Goal: Information Seeking & Learning: Learn about a topic

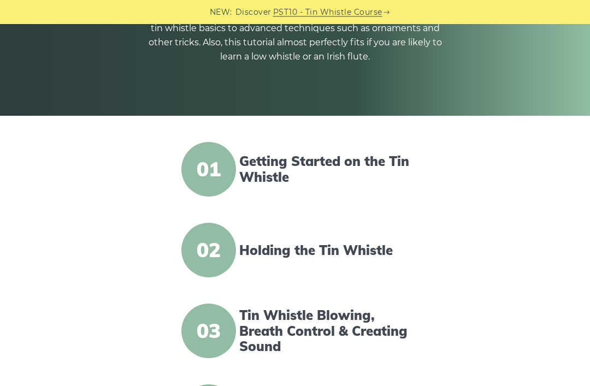
scroll to position [173, 0]
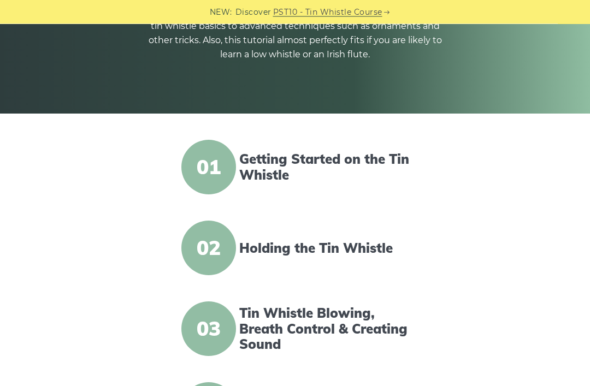
click at [279, 169] on link "Getting Started on the Tin Whistle" at bounding box center [326, 168] width 175 height 32
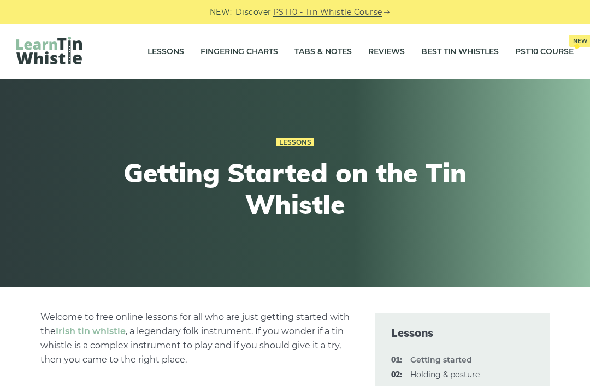
click at [237, 47] on link "Fingering Charts" at bounding box center [239, 51] width 78 height 27
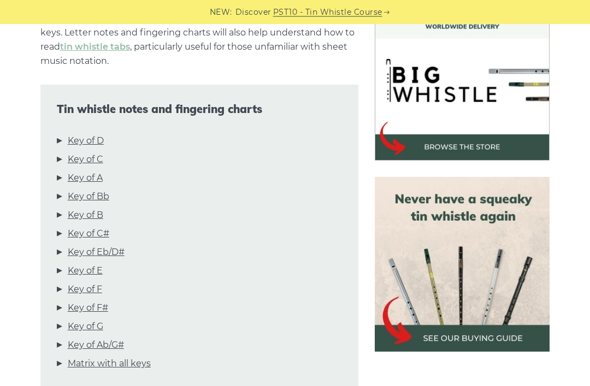
scroll to position [324, 0]
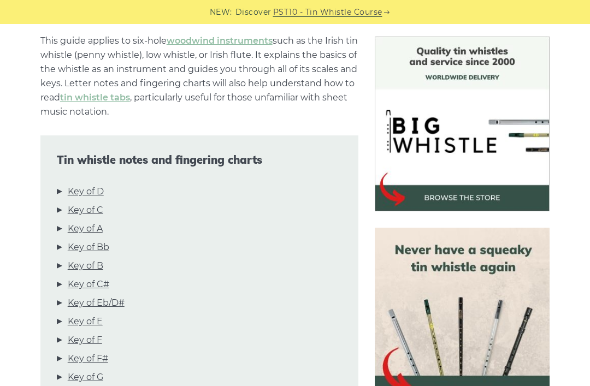
click at [89, 198] on link "Key of D" at bounding box center [86, 192] width 36 height 14
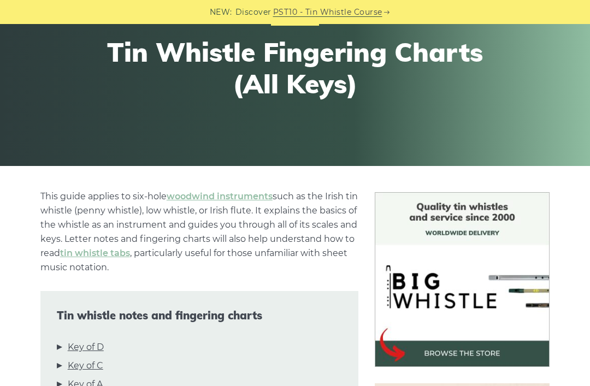
scroll to position [0, 0]
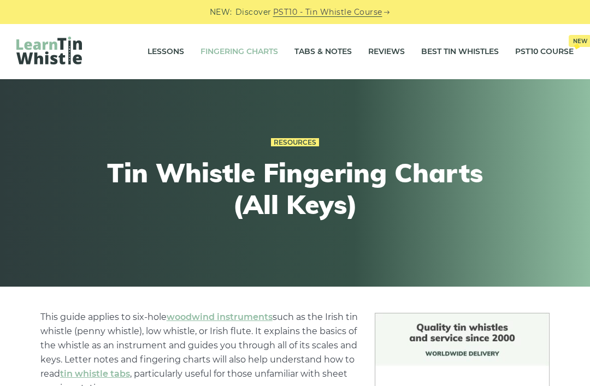
click at [303, 51] on link "Tabs & Notes" at bounding box center [322, 51] width 57 height 27
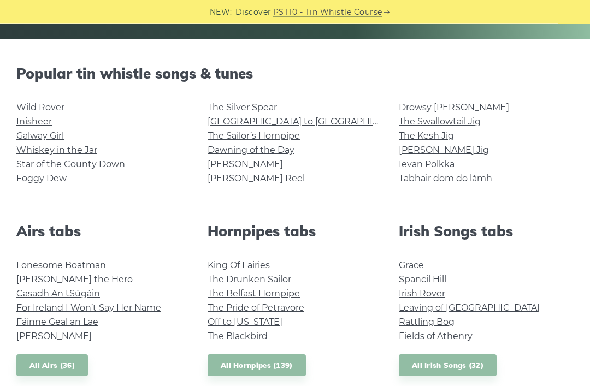
scroll to position [248, 0]
click at [428, 370] on link "All Irish Songs (32)" at bounding box center [448, 365] width 98 height 22
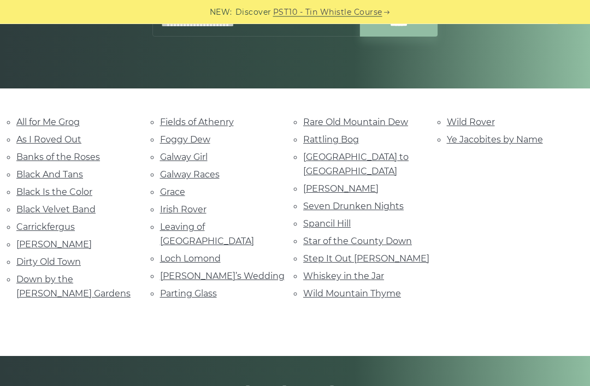
scroll to position [198, 0]
click at [181, 211] on link "Irish Rover" at bounding box center [183, 209] width 46 height 10
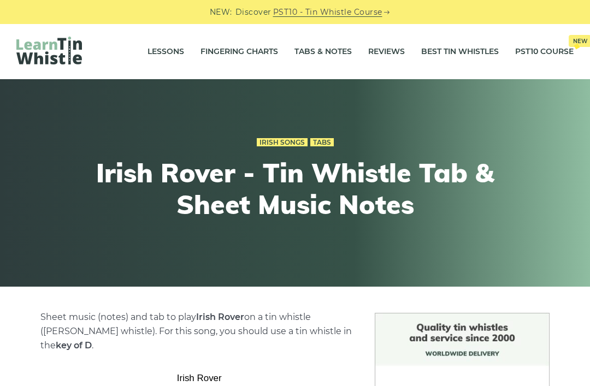
click at [162, 56] on link "Lessons" at bounding box center [165, 51] width 37 height 27
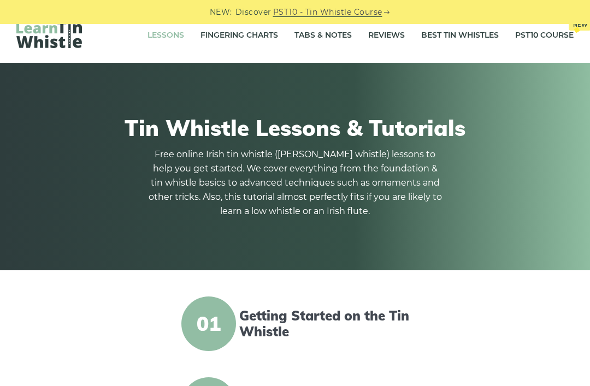
scroll to position [39, 0]
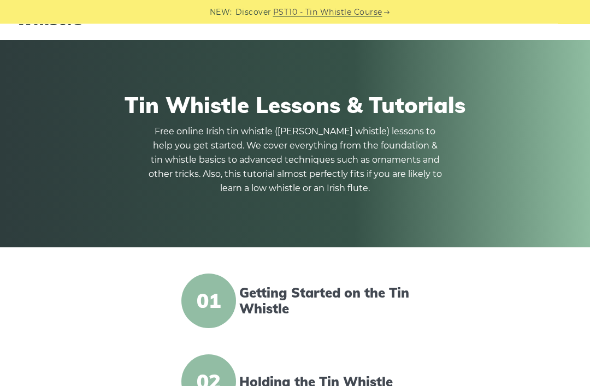
click at [229, 300] on span "01" at bounding box center [208, 301] width 55 height 55
click at [250, 314] on link "Getting Started on the Tin Whistle" at bounding box center [326, 302] width 175 height 32
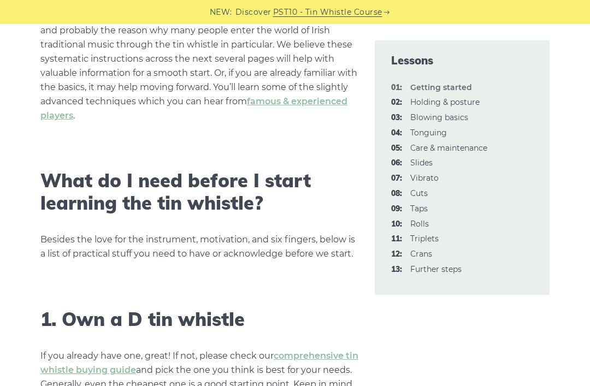
scroll to position [459, 0]
click at [434, 87] on strong "01: Getting started" at bounding box center [441, 87] width 62 height 10
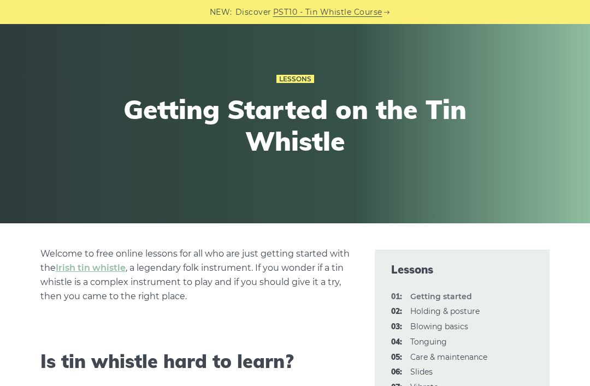
scroll to position [0, 0]
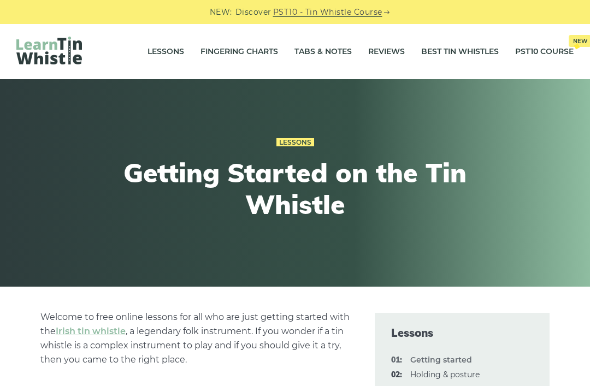
click at [232, 53] on link "Fingering Charts" at bounding box center [239, 51] width 78 height 27
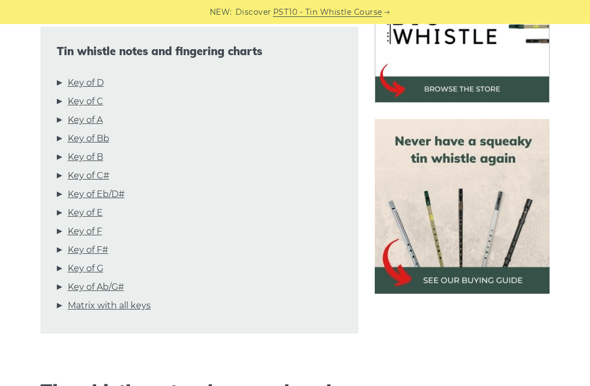
scroll to position [385, 0]
click at [125, 313] on link "Matrix with all keys" at bounding box center [109, 306] width 83 height 14
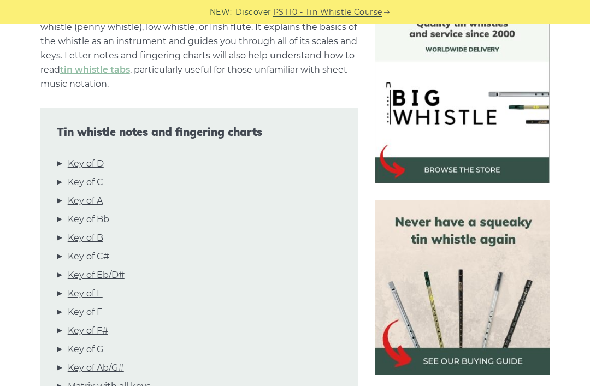
scroll to position [299, 0]
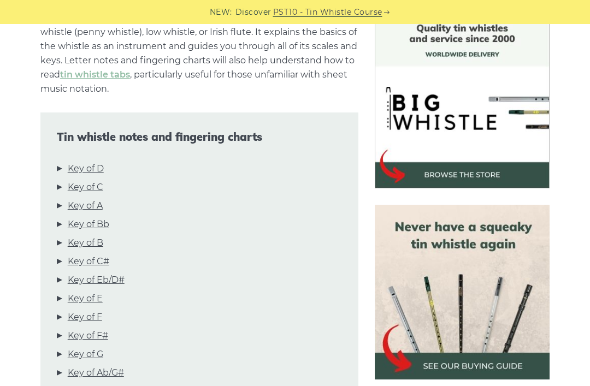
click at [86, 171] on link "Key of D" at bounding box center [86, 169] width 36 height 14
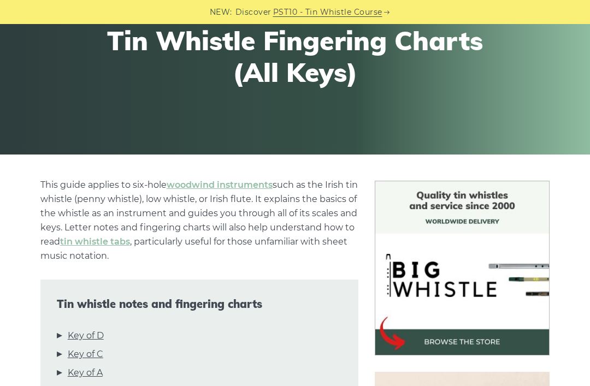
scroll to position [0, 0]
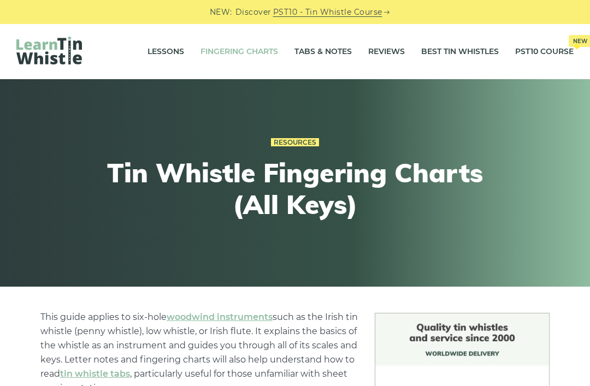
click at [330, 55] on link "Tabs & Notes" at bounding box center [322, 51] width 57 height 27
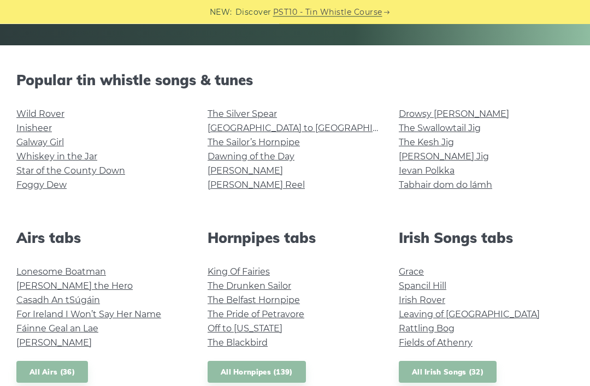
scroll to position [240, 0]
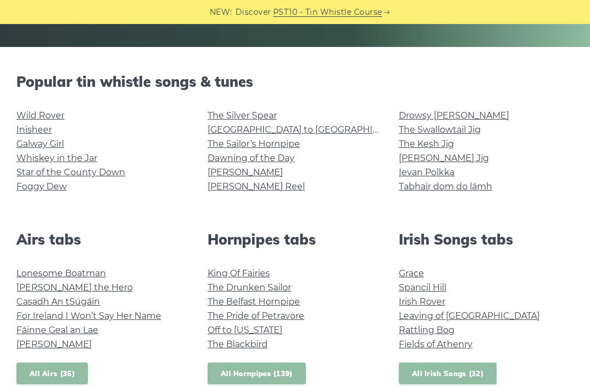
click at [85, 157] on link "Whiskey in the Jar" at bounding box center [56, 158] width 81 height 10
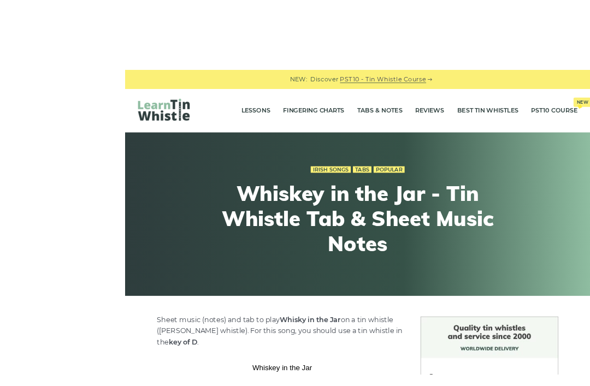
scroll to position [2, 0]
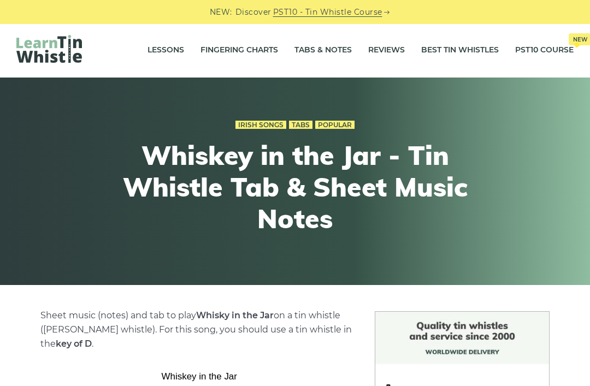
click at [313, 53] on link "Tabs & Notes" at bounding box center [322, 50] width 57 height 27
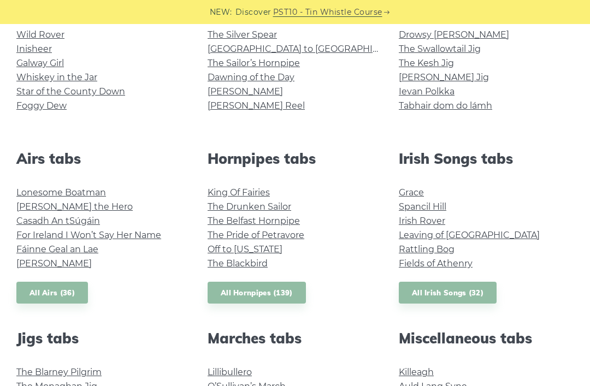
scroll to position [318, 0]
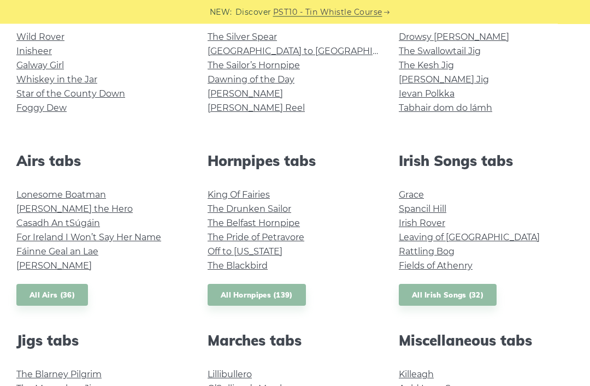
click at [296, 55] on link "Rocky Road to Dublin" at bounding box center [309, 51] width 202 height 10
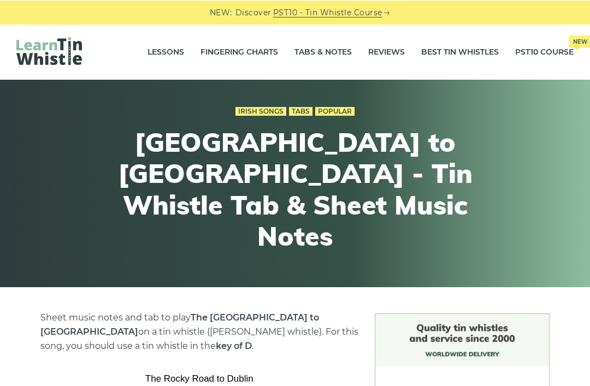
click at [336, 44] on link "Tabs & Notes" at bounding box center [322, 51] width 57 height 27
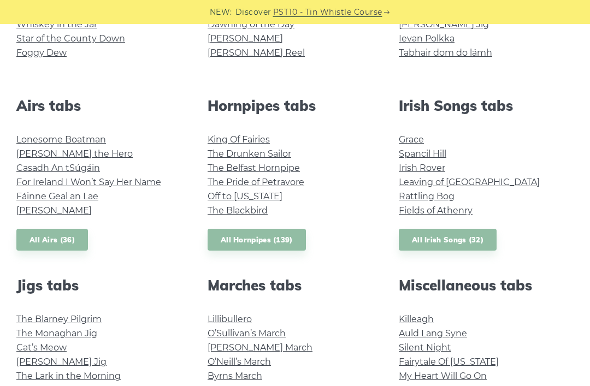
scroll to position [369, 0]
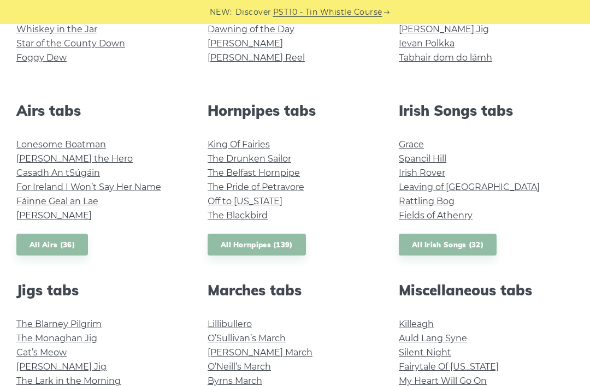
click at [293, 155] on li "The Drunken Sailor" at bounding box center [295, 159] width 175 height 14
click at [283, 153] on link "The Drunken Sailor" at bounding box center [250, 158] width 84 height 10
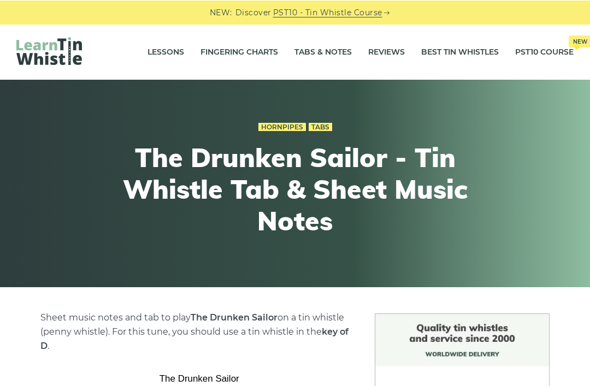
click at [326, 51] on link "Tabs & Notes" at bounding box center [322, 51] width 57 height 27
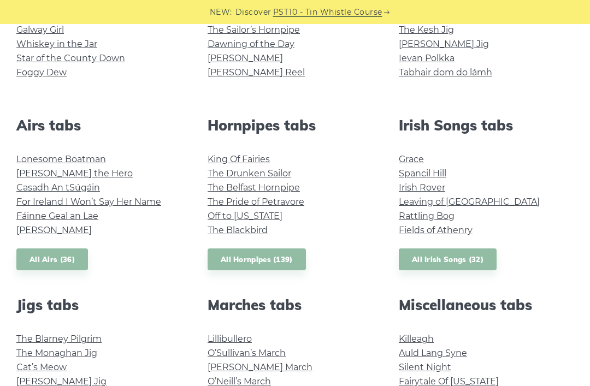
scroll to position [352, 0]
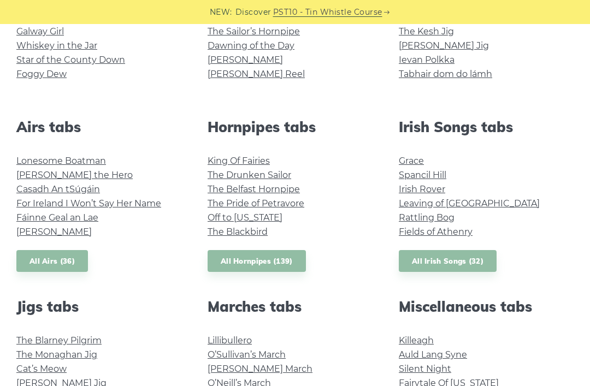
click at [483, 267] on link "All Irish Songs (32)" at bounding box center [448, 261] width 98 height 22
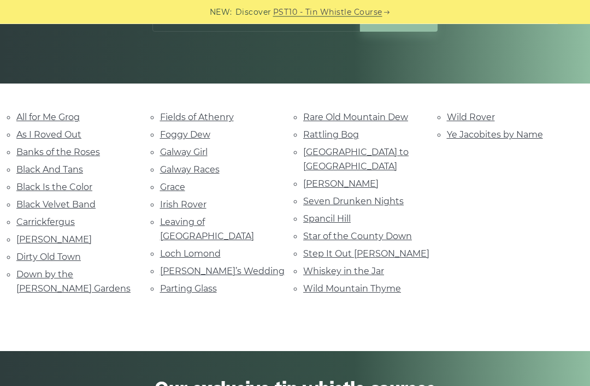
scroll to position [223, 0]
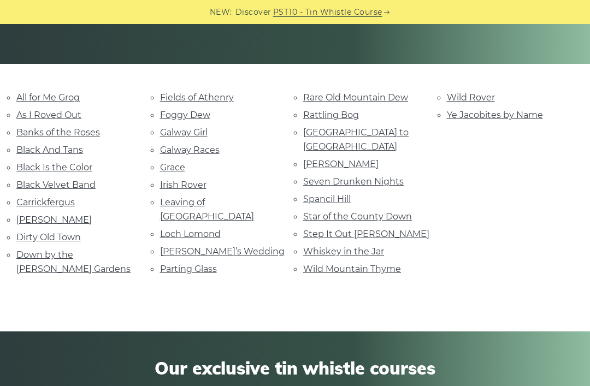
click at [73, 102] on link "All for Me Grog" at bounding box center [47, 97] width 63 height 10
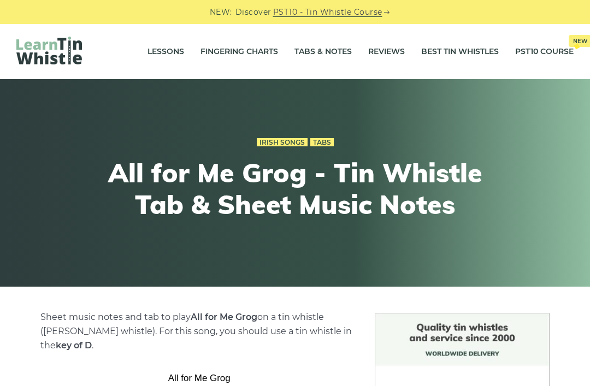
click at [176, 57] on link "Lessons" at bounding box center [165, 51] width 37 height 27
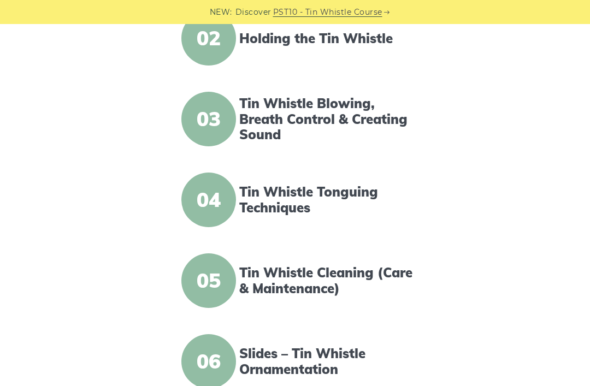
scroll to position [358, 0]
